Goal: Task Accomplishment & Management: Complete application form

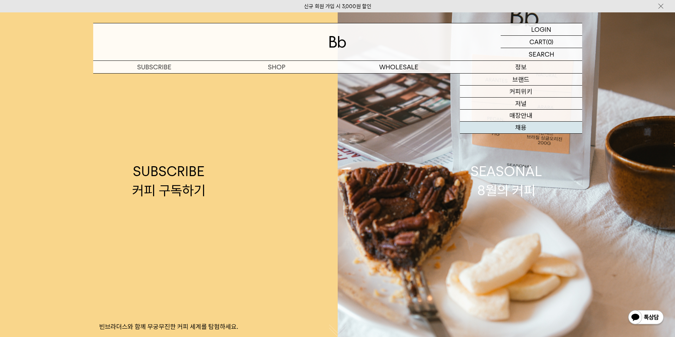
click at [538, 124] on link "채용" at bounding box center [521, 128] width 122 height 12
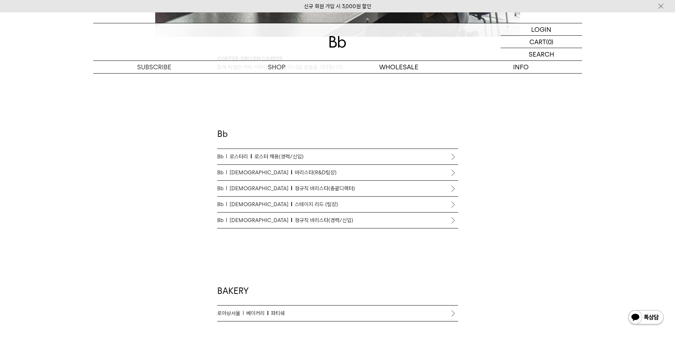
scroll to position [390, 0]
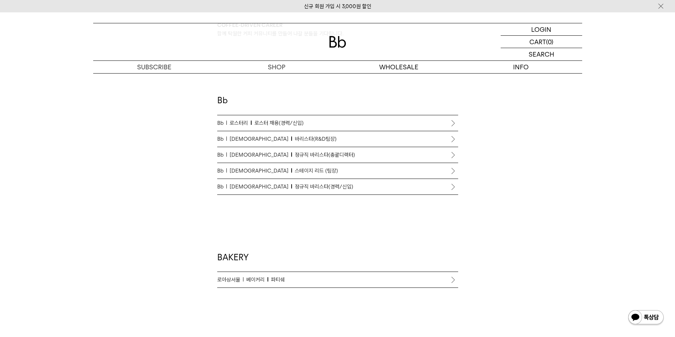
click at [274, 119] on span "로스터 채용(경력/신입)" at bounding box center [278, 123] width 49 height 8
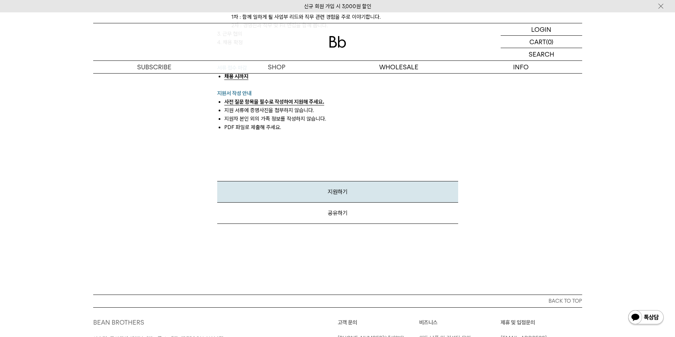
scroll to position [941, 0]
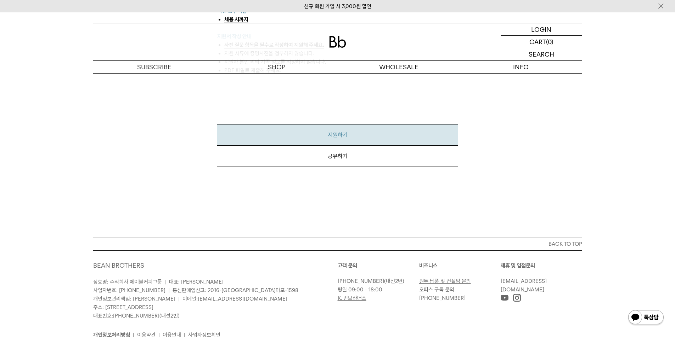
click at [337, 140] on link "지원하기" at bounding box center [337, 135] width 241 height 22
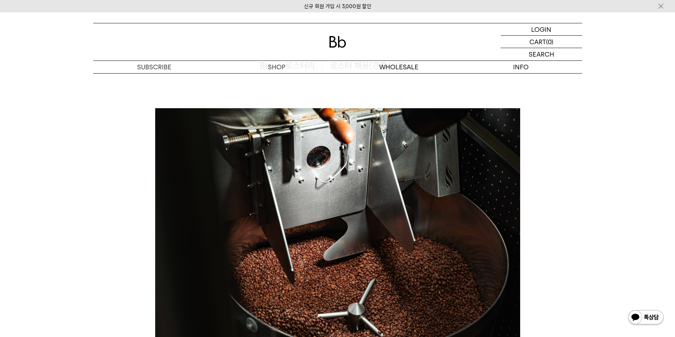
scroll to position [0, 0]
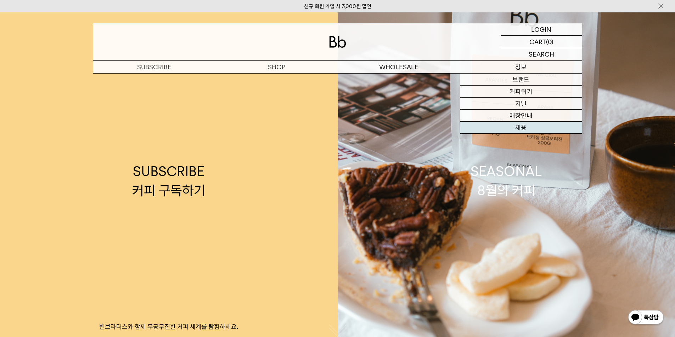
click at [531, 124] on link "채용" at bounding box center [521, 128] width 122 height 12
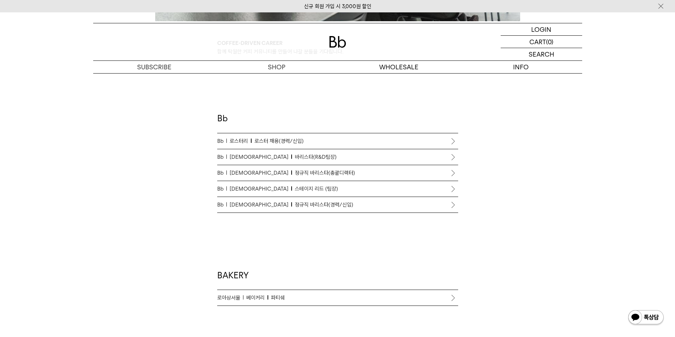
scroll to position [425, 0]
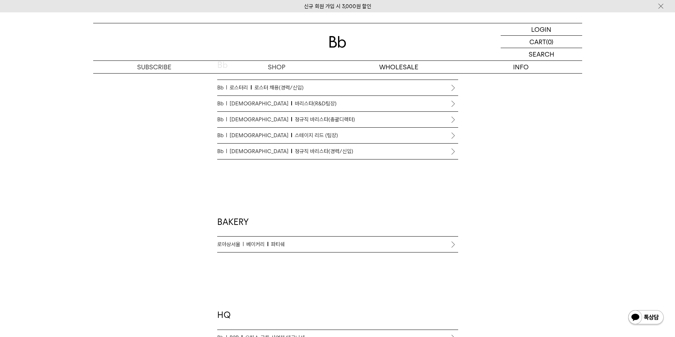
click at [285, 89] on span "로스터 채용(경력/신입)" at bounding box center [278, 88] width 49 height 8
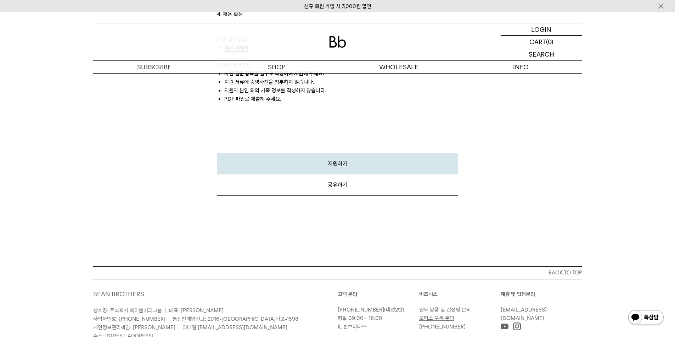
scroll to position [976, 0]
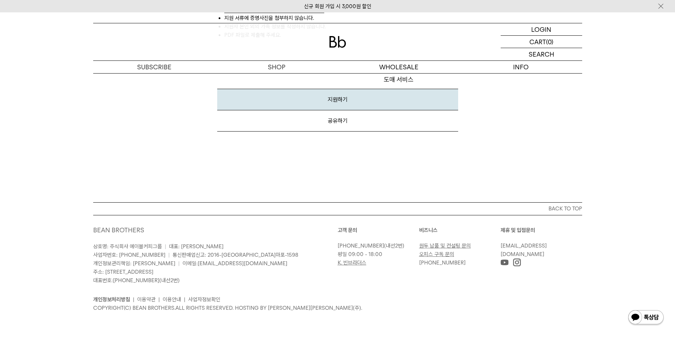
click at [345, 92] on link "컨설팅" at bounding box center [398, 92] width 122 height 12
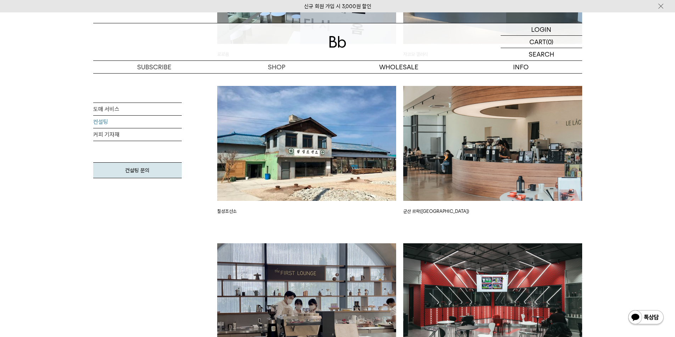
scroll to position [1310, 0]
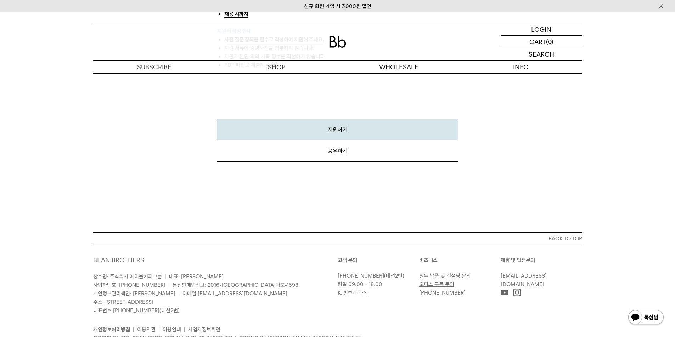
scroll to position [905, 0]
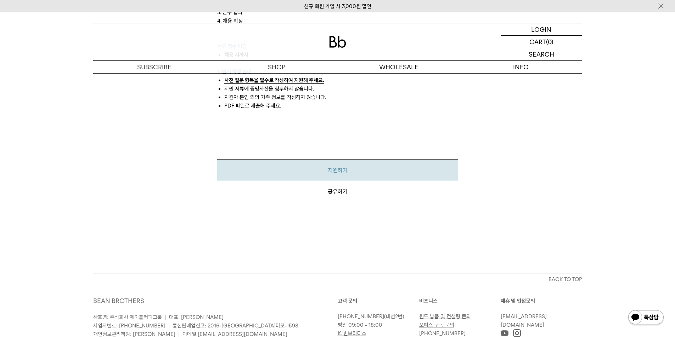
click at [360, 167] on link "지원하기" at bounding box center [337, 171] width 241 height 22
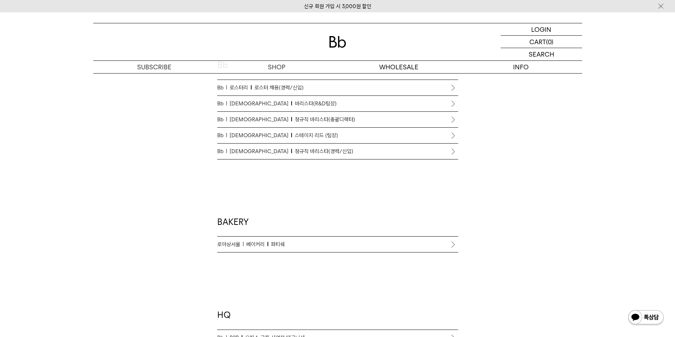
click at [295, 120] on span "정규직 바리스타(총괄디렉터)" at bounding box center [325, 119] width 60 height 8
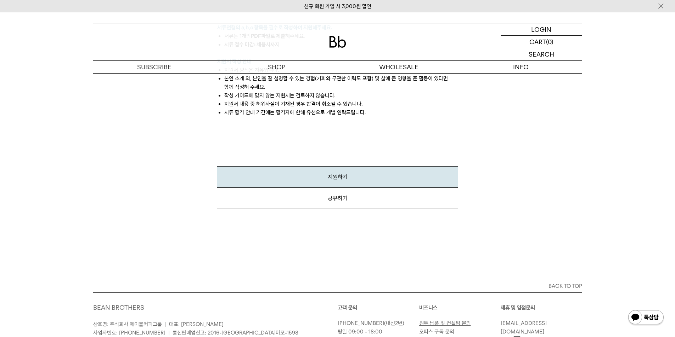
scroll to position [1062, 0]
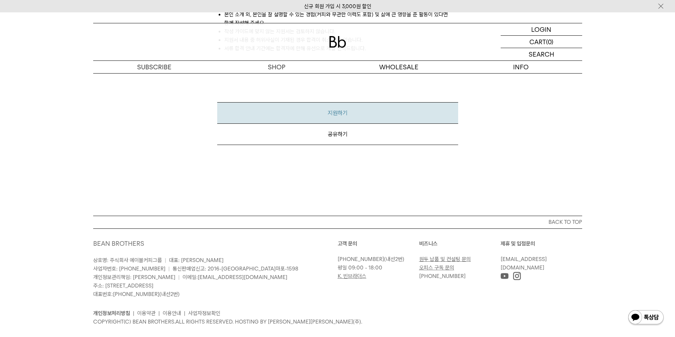
click at [348, 109] on link "지원하기" at bounding box center [337, 113] width 241 height 22
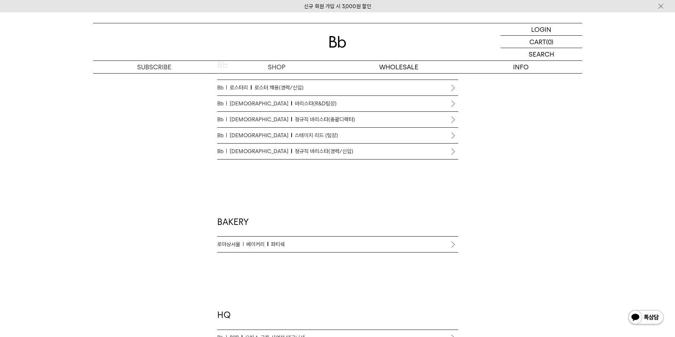
click at [295, 135] on span "스테이지 리드 (팀장)" at bounding box center [316, 135] width 43 height 8
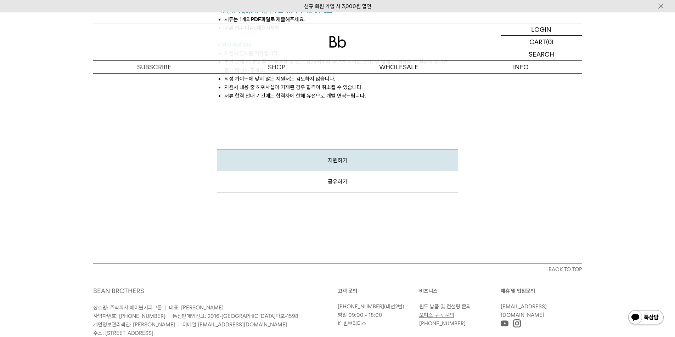
scroll to position [1027, 0]
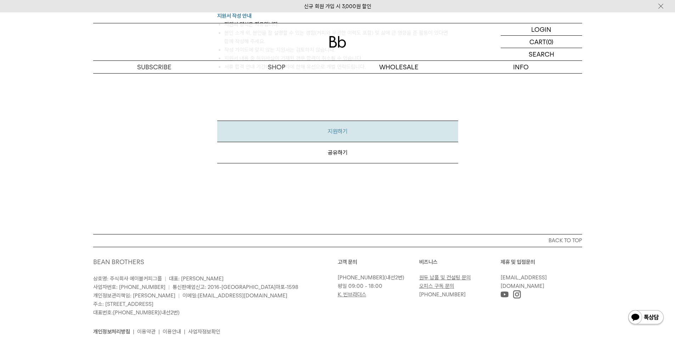
click at [340, 121] on link "지원하기" at bounding box center [337, 132] width 241 height 22
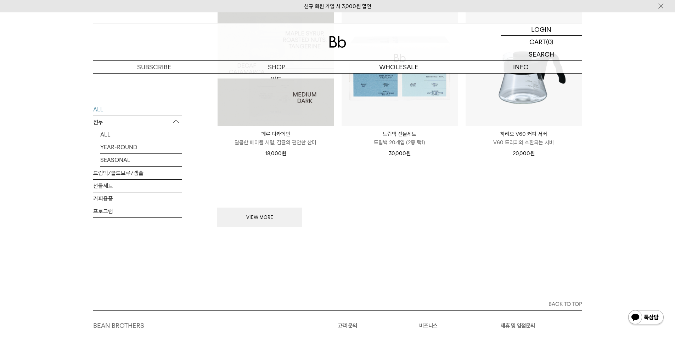
click at [331, 32] on div at bounding box center [337, 41] width 489 height 37
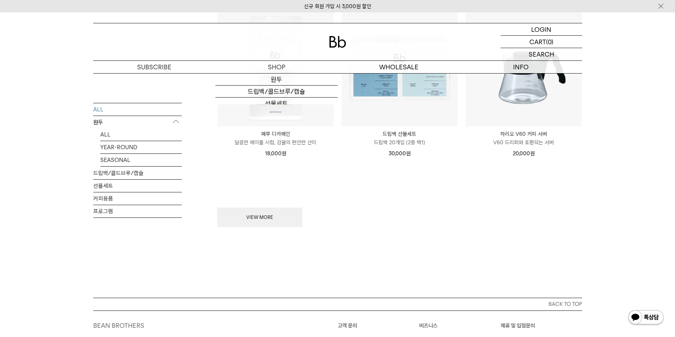
drag, startPoint x: 337, startPoint y: 37, endPoint x: 332, endPoint y: 30, distance: 8.8
click at [337, 37] on img at bounding box center [337, 42] width 17 height 12
